Goal: Find specific page/section: Find specific page/section

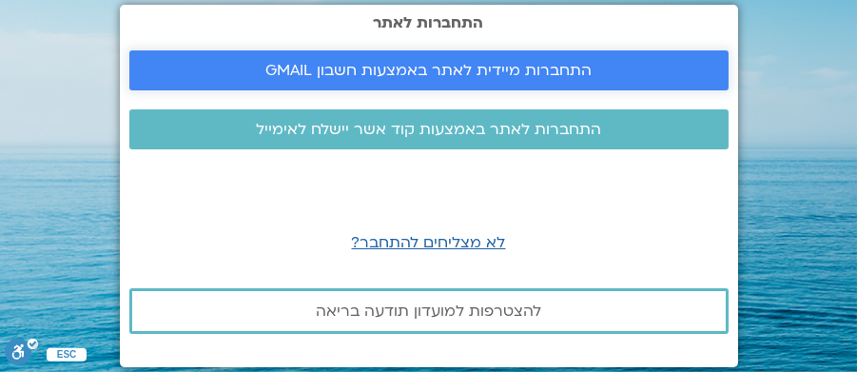
click at [407, 65] on span "התחברות מיידית לאתר באמצעות חשבון GMAIL" at bounding box center [428, 70] width 326 height 17
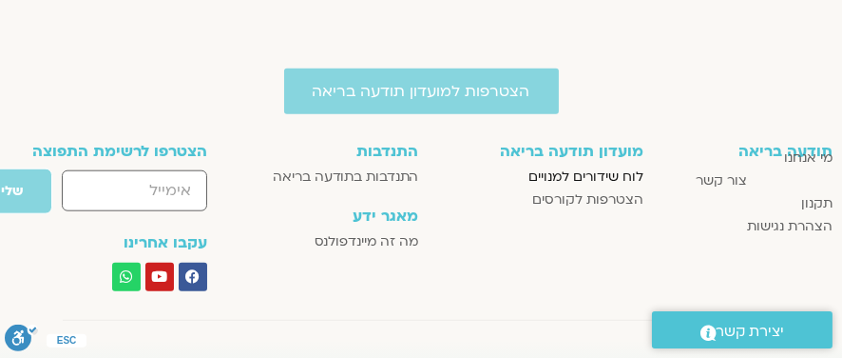
click at [598, 175] on span "לוח שידורים למנויים" at bounding box center [586, 176] width 115 height 23
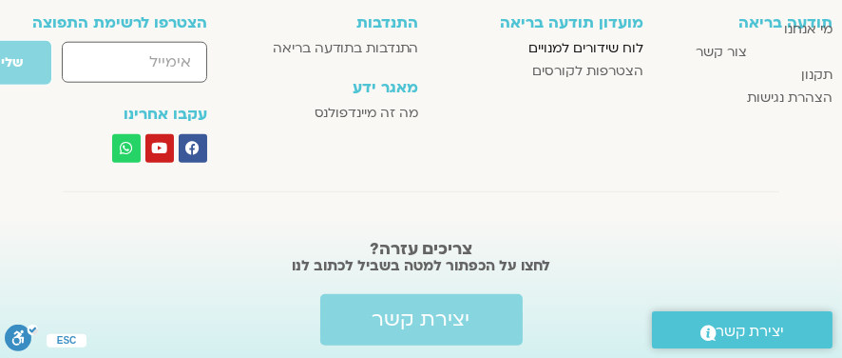
click at [609, 44] on span "לוח שידורים למנויים" at bounding box center [586, 48] width 115 height 23
drag, startPoint x: 601, startPoint y: 20, endPoint x: 595, endPoint y: 4, distance: 17.1
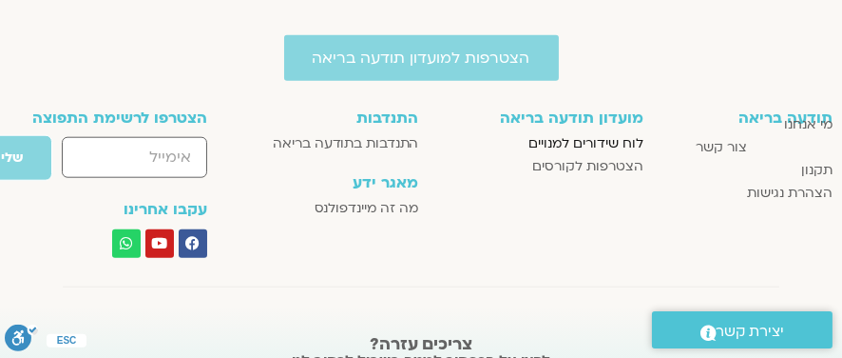
click at [593, 140] on span "לוח שידורים למנויים" at bounding box center [586, 143] width 115 height 23
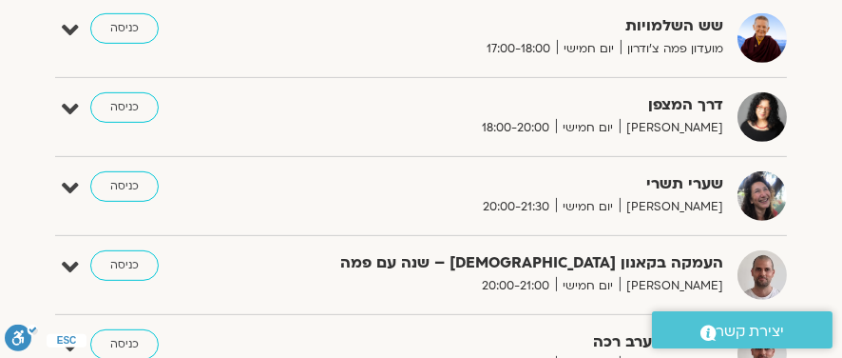
scroll to position [1331, 0]
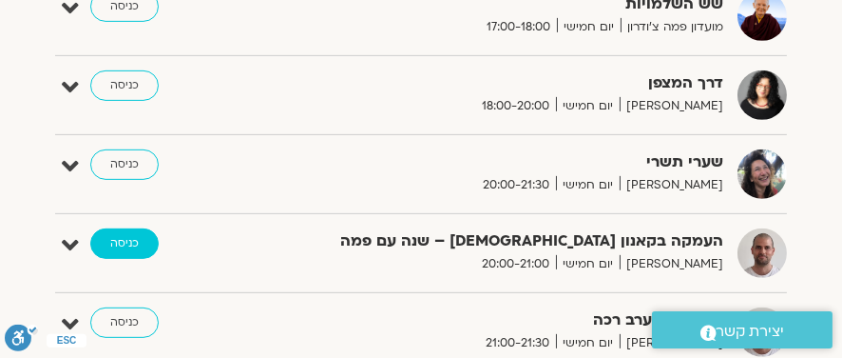
click at [130, 235] on link "כניסה" at bounding box center [124, 243] width 68 height 30
